Goal: Task Accomplishment & Management: Use online tool/utility

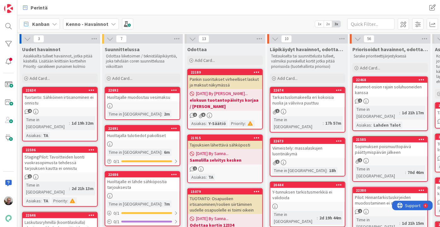
click at [84, 27] on span "Kenno - Havainnot" at bounding box center [87, 24] width 43 height 8
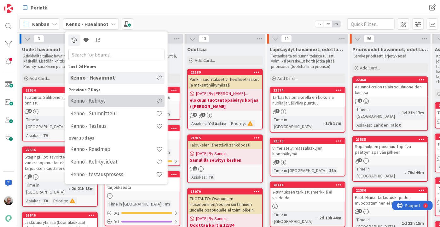
click at [85, 98] on h4 "Kenno - Kehitys" at bounding box center [113, 100] width 86 height 6
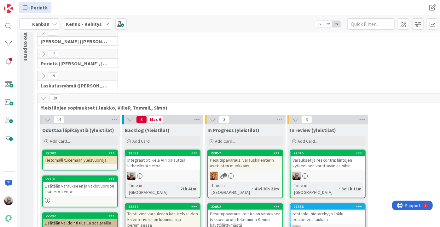
scroll to position [86, 0]
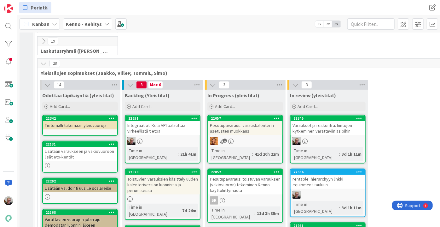
click at [153, 125] on div "Integraatiot: Kela API palauttaa virheellistä tietoa" at bounding box center [162, 128] width 74 height 14
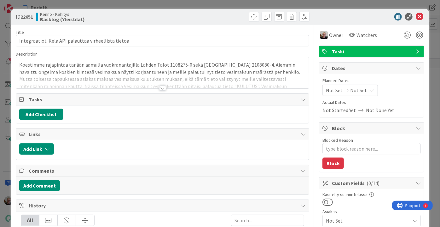
type textarea "x"
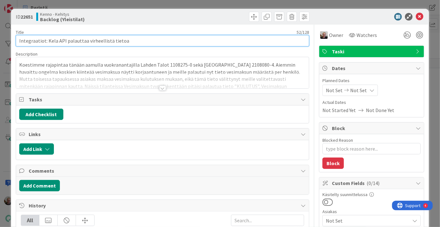
click at [110, 40] on input "Integraatiot: Kela API palauttaa virheellistä tietoa" at bounding box center [163, 40] width 294 height 11
type input "Integraatiot: Kela API palauttaa virheellistä vesimaksutietoa"
type textarea "x"
type input "Integraatiot: Kela API palauttaa virheellistä vesimaksutietoa"
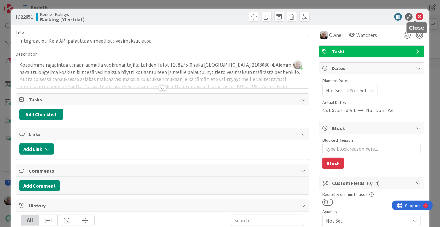
click at [416, 17] on icon at bounding box center [420, 17] width 8 height 8
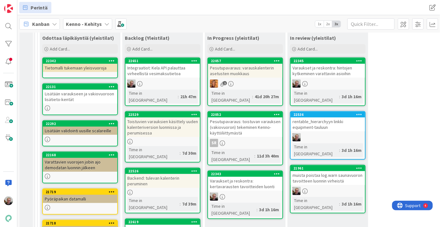
scroll to position [172, 0]
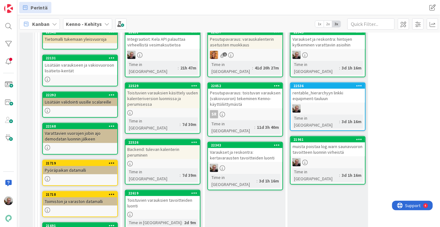
click at [244, 148] on div "Varaukset ja reskontra: kertavarausten tavoitteiden luonti" at bounding box center [245, 155] width 74 height 14
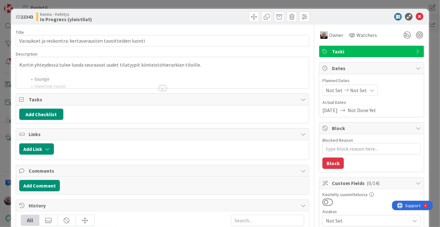
click at [191, 72] on div at bounding box center [162, 80] width 293 height 16
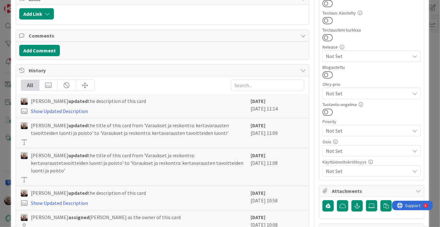
scroll to position [249, 0]
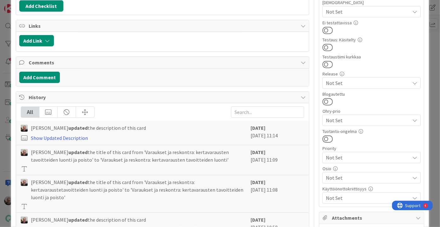
type textarea "x"
